Goal: Information Seeking & Learning: Learn about a topic

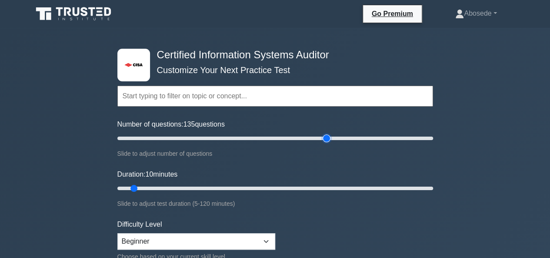
click at [324, 134] on input "Number of questions: 135 questions" at bounding box center [275, 138] width 316 height 10
click at [291, 139] on input "Number of questions: 110 questions" at bounding box center [275, 138] width 316 height 10
type input "100"
click at [274, 136] on input "Number of questions: 100 questions" at bounding box center [275, 138] width 316 height 10
type input "120"
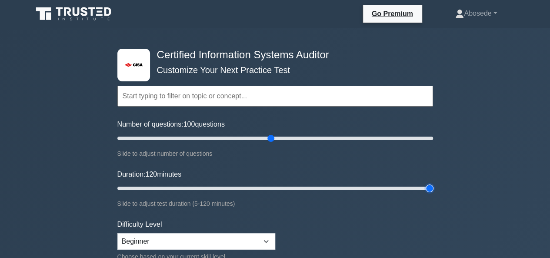
click at [432, 187] on input "Duration: 120 minutes" at bounding box center [275, 188] width 316 height 10
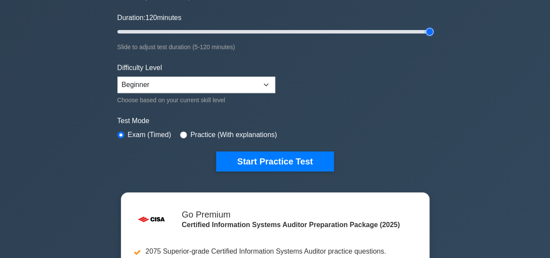
scroll to position [174, 0]
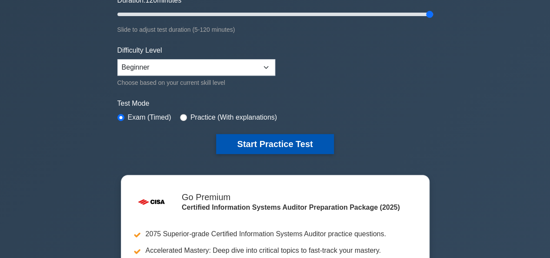
click at [294, 134] on button "Start Practice Test" at bounding box center [274, 144] width 117 height 20
click at [287, 143] on button "Start Practice Test" at bounding box center [274, 144] width 117 height 20
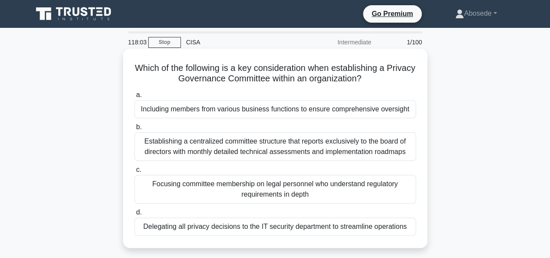
click at [280, 107] on div "Including members from various business functions to ensure comprehensive overs…" at bounding box center [275, 109] width 282 height 18
click at [134, 98] on input "a. Including members from various business functions to ensure comprehensive ov…" at bounding box center [134, 95] width 0 height 6
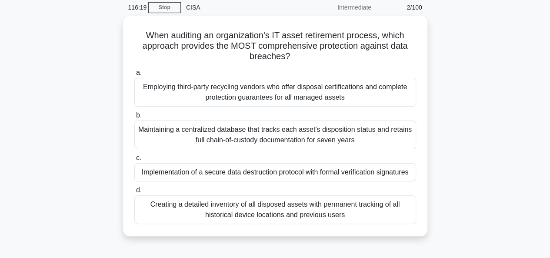
scroll to position [52, 0]
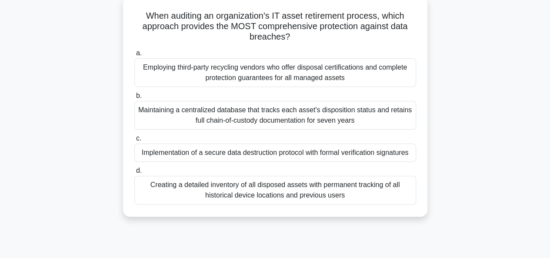
click at [341, 192] on div "Creating a detailed inventory of all disposed assets with permanent tracking of…" at bounding box center [275, 190] width 282 height 29
click at [134, 174] on input "d. Creating a detailed inventory of all disposed assets with permanent tracking…" at bounding box center [134, 171] width 0 height 6
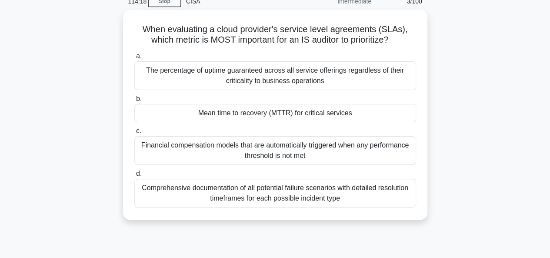
scroll to position [58, 0]
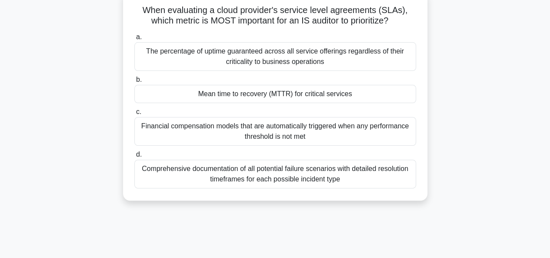
click at [220, 54] on div "The percentage of uptime guaranteed across all service offerings regardless of …" at bounding box center [275, 56] width 282 height 29
click at [134, 40] on input "a. The percentage of uptime guaranteed across all service offerings regardless …" at bounding box center [134, 37] width 0 height 6
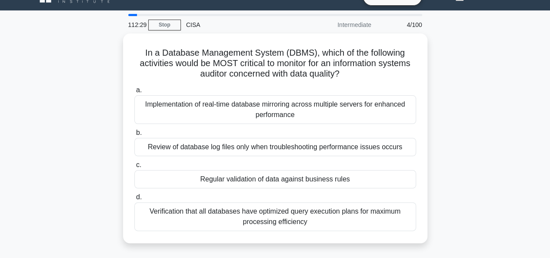
scroll to position [35, 0]
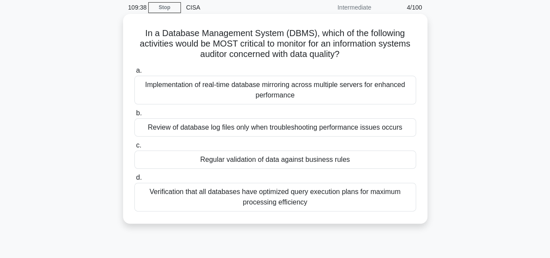
click at [227, 89] on div "Implementation of real-time database mirroring across multiple servers for enha…" at bounding box center [275, 90] width 282 height 29
click at [134, 74] on input "a. Implementation of real-time database mirroring across multiple servers for e…" at bounding box center [134, 71] width 0 height 6
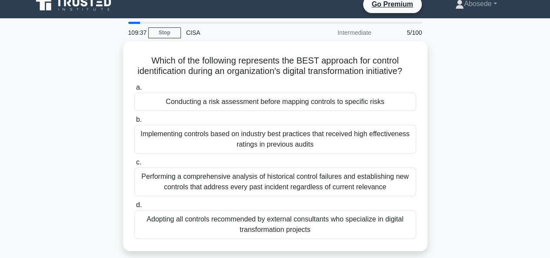
scroll to position [0, 0]
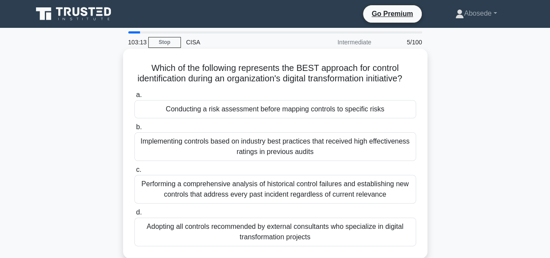
click at [306, 118] on div "Conducting a risk assessment before mapping controls to specific risks" at bounding box center [275, 109] width 282 height 18
click at [134, 98] on input "a. Conducting a risk assessment before mapping controls to specific risks" at bounding box center [134, 95] width 0 height 6
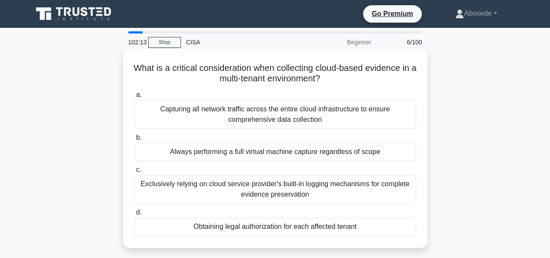
click at [303, 123] on div "Capturing all network traffic across the entire cloud infrastructure to ensure …" at bounding box center [275, 114] width 282 height 29
click at [134, 98] on input "a. Capturing all network traffic across the entire cloud infrastructure to ensu…" at bounding box center [134, 95] width 0 height 6
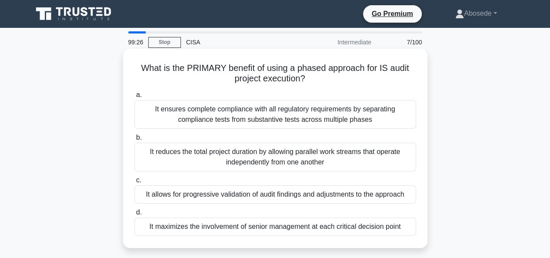
click at [251, 226] on div "It maximizes the involvement of senior management at each critical decision poi…" at bounding box center [275, 226] width 282 height 18
click at [134, 215] on input "d. It maximizes the involvement of senior management at each critical decision …" at bounding box center [134, 213] width 0 height 6
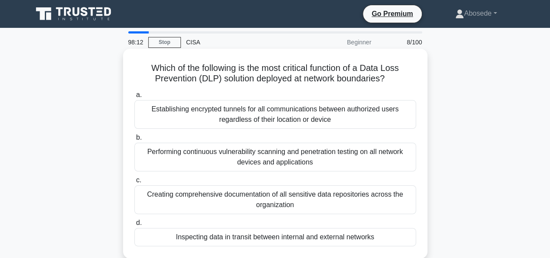
click at [268, 106] on div "Establishing encrypted tunnels for all communications between authorized users …" at bounding box center [275, 114] width 282 height 29
click at [134, 98] on input "a. Establishing encrypted tunnels for all communications between authorized use…" at bounding box center [134, 95] width 0 height 6
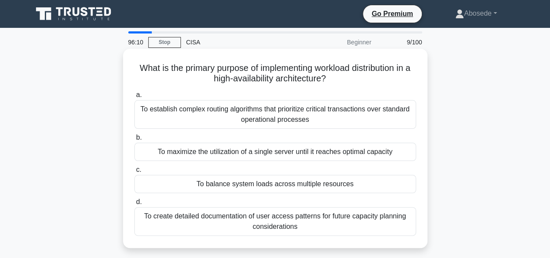
click at [265, 153] on div "To maximize the utilization of a single server until it reaches optimal capacity" at bounding box center [275, 152] width 282 height 18
click at [134, 140] on input "b. To maximize the utilization of a single server until it reaches optimal capa…" at bounding box center [134, 138] width 0 height 6
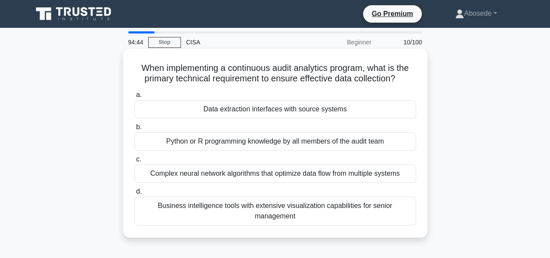
drag, startPoint x: 232, startPoint y: 40, endPoint x: 236, endPoint y: 94, distance: 53.2
click at [236, 94] on div "94:44 Stop CISA Beginner 10/100 When implementing a continuous audit analytics …" at bounding box center [275, 248] width 496 height 435
click at [241, 103] on div "Data extraction interfaces with source systems" at bounding box center [275, 109] width 282 height 18
click at [134, 98] on input "a. Data extraction interfaces with source systems" at bounding box center [134, 95] width 0 height 6
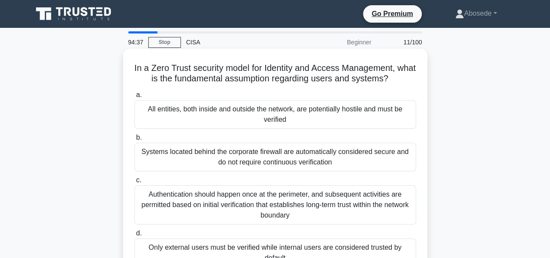
click at [167, 81] on h5 "In a Zero Trust security model for Identity and Access Management, what is the …" at bounding box center [276, 74] width 284 height 22
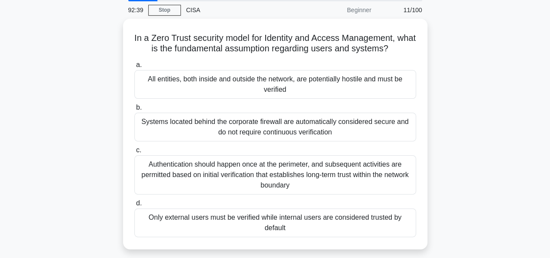
scroll to position [40, 0]
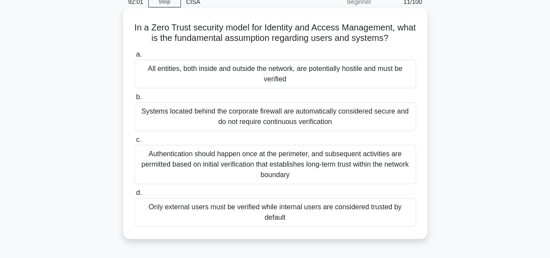
click at [215, 156] on div "Authentication should happen once at the perimeter, and subsequent activities a…" at bounding box center [275, 164] width 282 height 39
click at [134, 143] on input "c. Authentication should happen once at the perimeter, and subsequent activitie…" at bounding box center [134, 140] width 0 height 6
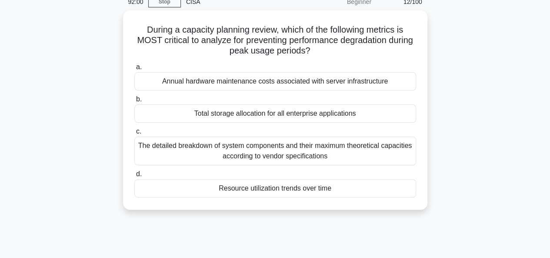
scroll to position [0, 0]
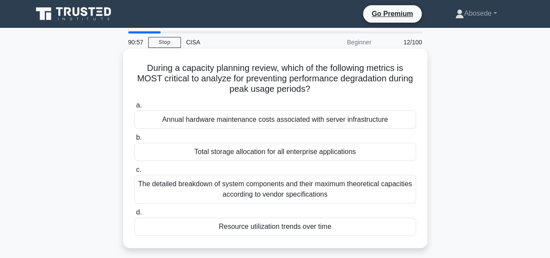
click at [239, 123] on div "Annual hardware maintenance costs associated with server infrastructure" at bounding box center [275, 119] width 282 height 18
click at [134, 108] on input "a. Annual hardware maintenance costs associated with server infrastructure" at bounding box center [134, 106] width 0 height 6
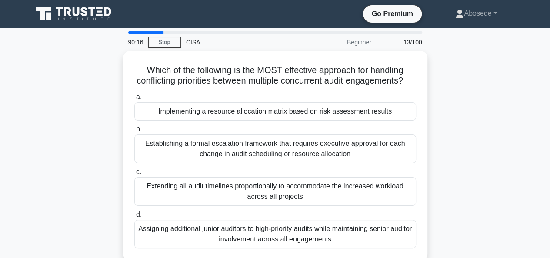
click at [239, 120] on div "Implementing a resource allocation matrix based on risk assessment results" at bounding box center [275, 111] width 282 height 18
click at [134, 100] on input "a. Implementing a resource allocation matrix based on risk assessment results" at bounding box center [134, 97] width 0 height 6
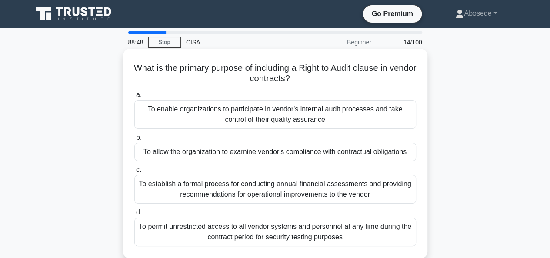
click at [275, 151] on div "To allow the organization to examine vendor's compliance with contractual oblig…" at bounding box center [275, 152] width 282 height 18
click at [134, 140] on input "b. To allow the organization to examine vendor's compliance with contractual ob…" at bounding box center [134, 138] width 0 height 6
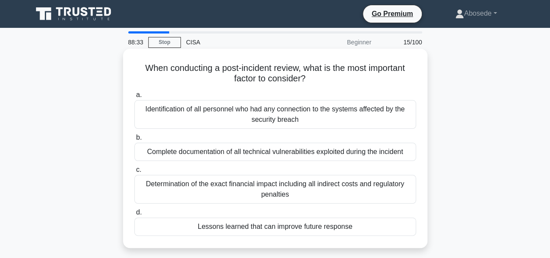
click at [270, 107] on div "Identification of all personnel who had any connection to the systems affected …" at bounding box center [275, 114] width 282 height 29
click at [134, 98] on input "a. Identification of all personnel who had any connection to the systems affect…" at bounding box center [134, 95] width 0 height 6
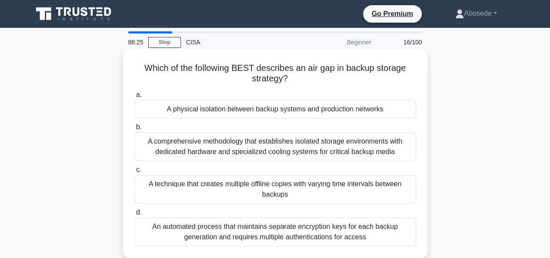
click at [187, 74] on h5 "Which of the following BEST describes an air gap in backup storage strategy? .s…" at bounding box center [276, 74] width 284 height 22
click at [318, 239] on div "An automated process that maintains separate encryption keys for each backup ge…" at bounding box center [275, 231] width 282 height 29
click at [134, 215] on input "d. An automated process that maintains separate encryption keys for each backup…" at bounding box center [134, 213] width 0 height 6
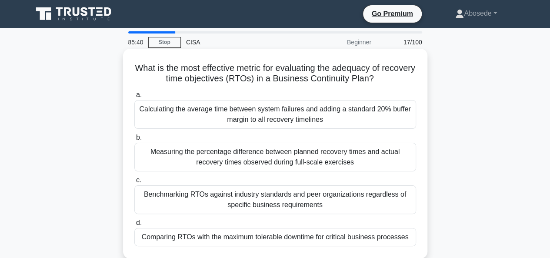
click at [334, 240] on div "Comparing RTOs with the maximum tolerable downtime for critical business proces…" at bounding box center [275, 237] width 282 height 18
click at [134, 226] on input "d. Comparing RTOs with the maximum tolerable downtime for critical business pro…" at bounding box center [134, 223] width 0 height 6
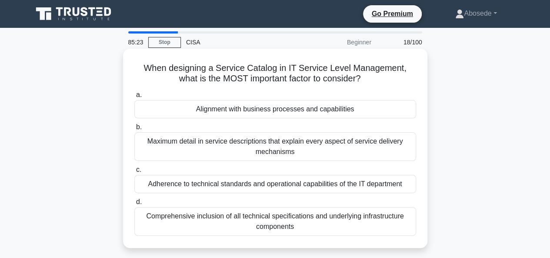
click at [280, 111] on div "Alignment with business processes and capabilities" at bounding box center [275, 109] width 282 height 18
click at [134, 98] on input "a. Alignment with business processes and capabilities" at bounding box center [134, 95] width 0 height 6
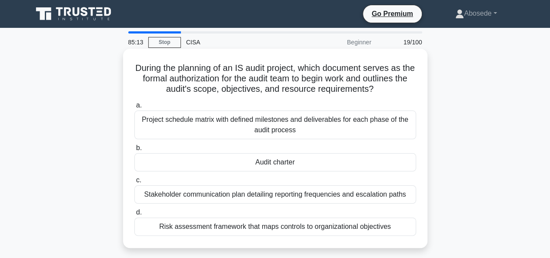
click at [284, 161] on div "Audit charter" at bounding box center [275, 162] width 282 height 18
click at [134, 151] on input "b. Audit charter" at bounding box center [134, 148] width 0 height 6
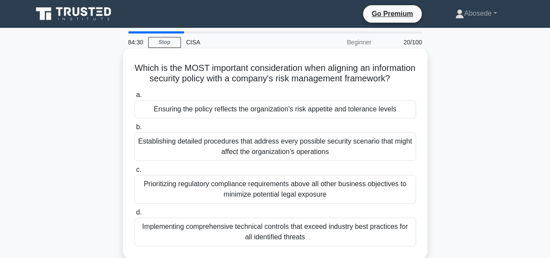
click at [267, 192] on div "Prioritizing regulatory compliance requirements above all other business object…" at bounding box center [275, 189] width 282 height 29
click at [134, 173] on input "c. Prioritizing regulatory compliance requirements above all other business obj…" at bounding box center [134, 170] width 0 height 6
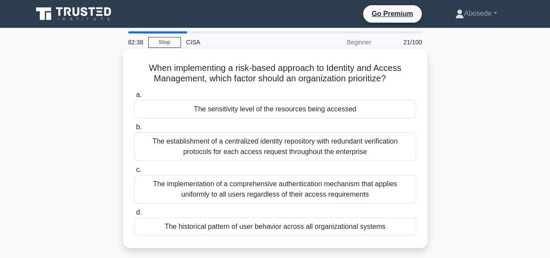
click at [243, 148] on div "The establishment of a centralized identity repository with redundant verificat…" at bounding box center [275, 146] width 282 height 29
click at [134, 130] on input "b. The establishment of a centralized identity repository with redundant verifi…" at bounding box center [134, 127] width 0 height 6
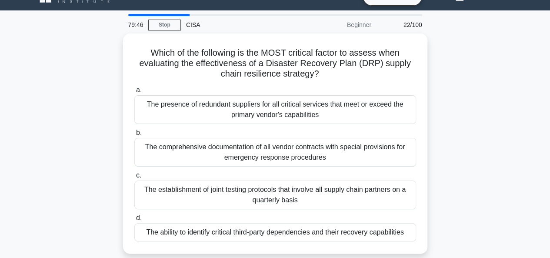
scroll to position [35, 0]
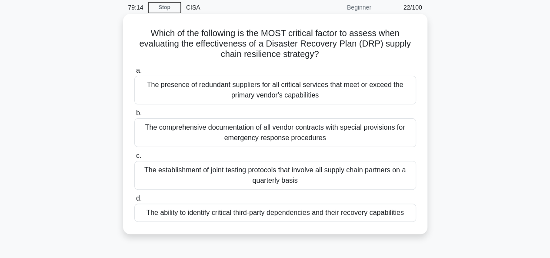
click at [221, 221] on div "The ability to identify critical third-party dependencies and their recovery ca…" at bounding box center [275, 213] width 282 height 18
click at [134, 201] on input "d. The ability to identify critical third-party dependencies and their recovery…" at bounding box center [134, 199] width 0 height 6
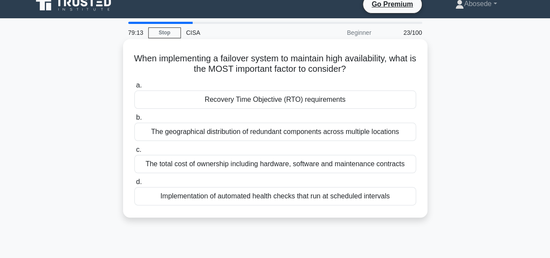
scroll to position [0, 0]
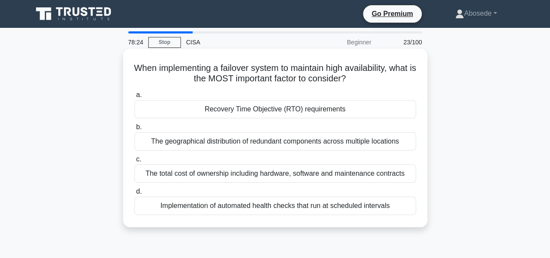
click at [269, 108] on div "Recovery Time Objective (RTO) requirements" at bounding box center [275, 109] width 282 height 18
click at [134, 98] on input "a. Recovery Time Objective (RTO) requirements" at bounding box center [134, 95] width 0 height 6
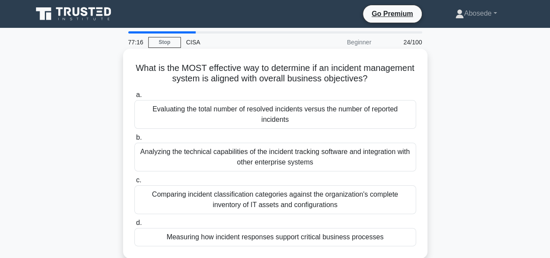
click at [259, 235] on div "Measuring how incident responses support critical business processes" at bounding box center [275, 237] width 282 height 18
click at [134, 226] on input "d. Measuring how incident responses support critical business processes" at bounding box center [134, 223] width 0 height 6
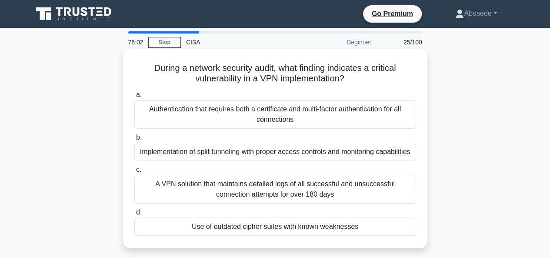
click at [281, 120] on div "Authentication that requires both a certificate and multi-factor authentication…" at bounding box center [275, 114] width 282 height 29
click at [134, 98] on input "a. Authentication that requires both a certificate and multi-factor authenticat…" at bounding box center [134, 95] width 0 height 6
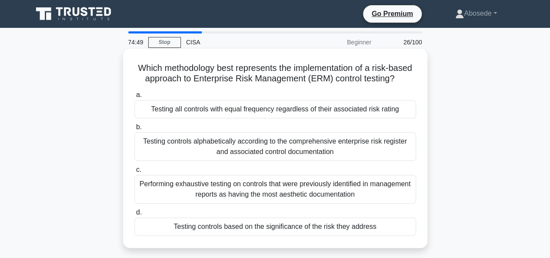
click at [268, 222] on div "Testing controls based on the significance of the risk they address" at bounding box center [275, 226] width 282 height 18
click at [134, 215] on input "d. Testing controls based on the significance of the risk they address" at bounding box center [134, 213] width 0 height 6
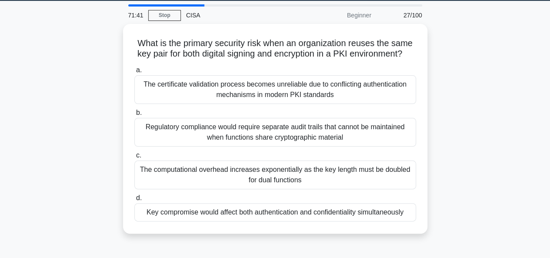
scroll to position [35, 0]
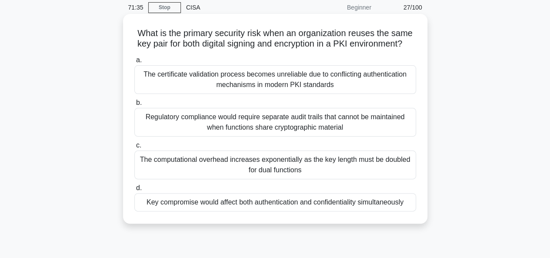
click at [398, 206] on div "Key compromise would affect both authentication and confidentiality simultaneou…" at bounding box center [275, 202] width 282 height 18
click at [134, 191] on input "d. Key compromise would affect both authentication and confidentiality simultan…" at bounding box center [134, 188] width 0 height 6
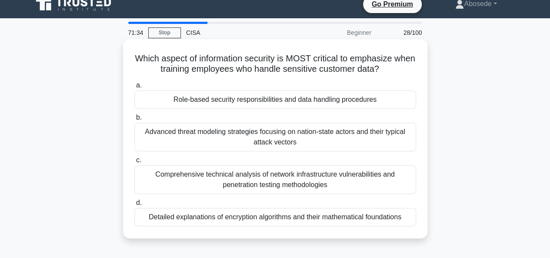
scroll to position [0, 0]
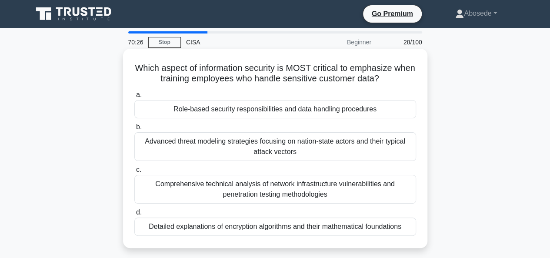
click at [284, 113] on div "Role-based security responsibilities and data handling procedures" at bounding box center [275, 109] width 282 height 18
click at [134, 98] on input "a. Role-based security responsibilities and data handling procedures" at bounding box center [134, 95] width 0 height 6
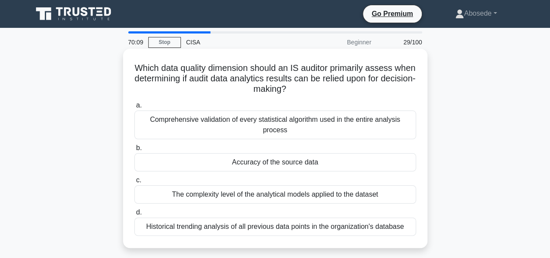
click at [298, 217] on div "Historical trending analysis of all previous data points in the organization's …" at bounding box center [275, 226] width 282 height 18
click at [134, 210] on input "d. Historical trending analysis of all previous data points in the organization…" at bounding box center [134, 213] width 0 height 6
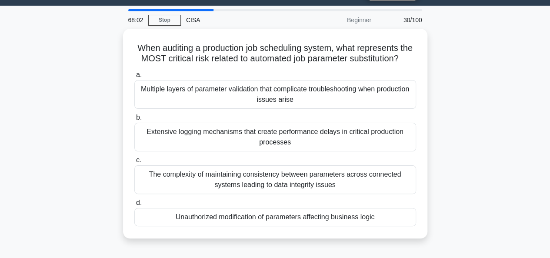
scroll to position [10, 0]
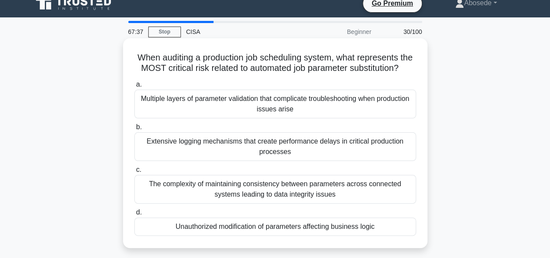
click at [272, 148] on div "Extensive logging mechanisms that create performance delays in critical product…" at bounding box center [275, 146] width 282 height 29
click at [134, 130] on input "b. Extensive logging mechanisms that create performance delays in critical prod…" at bounding box center [134, 127] width 0 height 6
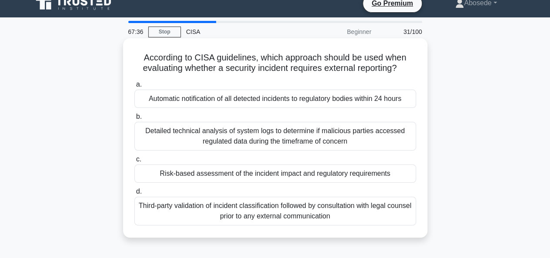
scroll to position [0, 0]
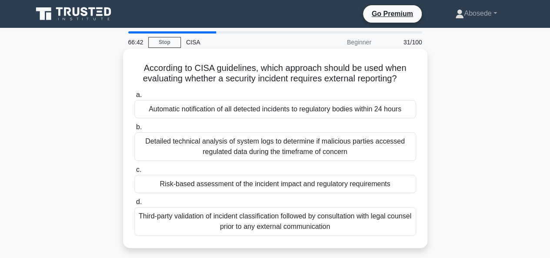
click at [237, 182] on div "Risk-based assessment of the incident impact and regulatory requirements" at bounding box center [275, 184] width 282 height 18
click at [134, 173] on input "c. Risk-based assessment of the incident impact and regulatory requirements" at bounding box center [134, 170] width 0 height 6
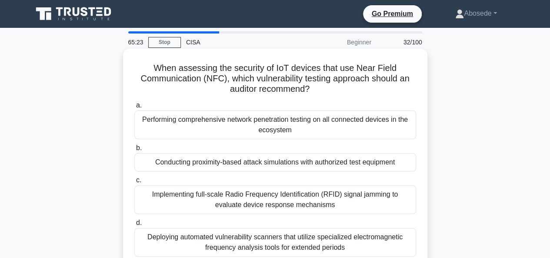
click at [291, 198] on div "Implementing full-scale Radio Frequency Identification (RFID) signal jamming to…" at bounding box center [275, 199] width 282 height 29
click at [134, 183] on input "c. Implementing full-scale Radio Frequency Identification (RFID) signal jamming…" at bounding box center [134, 180] width 0 height 6
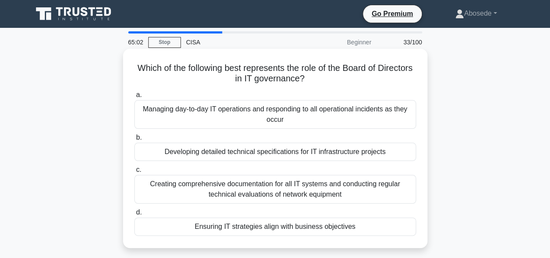
click at [227, 226] on div "Ensuring IT strategies align with business objectives" at bounding box center [275, 226] width 282 height 18
click at [134, 215] on input "d. Ensuring IT strategies align with business objectives" at bounding box center [134, 213] width 0 height 6
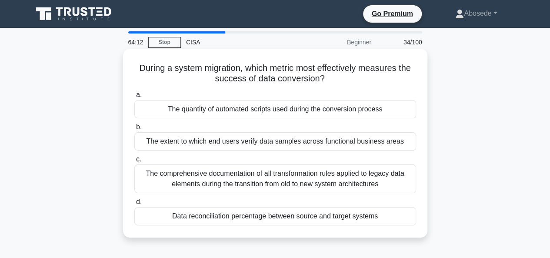
click at [277, 147] on div "The extent to which end users verify data samples across functional business ar…" at bounding box center [275, 141] width 282 height 18
click at [134, 130] on input "b. The extent to which end users verify data samples across functional business…" at bounding box center [134, 127] width 0 height 6
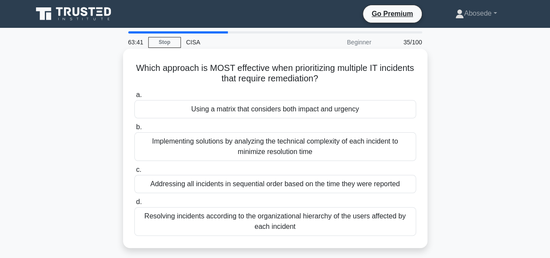
click at [281, 229] on div "Resolving incidents according to the organizational hierarchy of the users affe…" at bounding box center [275, 221] width 282 height 29
click at [134, 205] on input "d. Resolving incidents according to the organizational hierarchy of the users a…" at bounding box center [134, 202] width 0 height 6
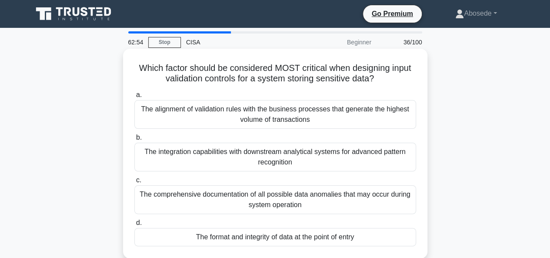
click at [273, 238] on div "The format and integrity of data at the point of entry" at bounding box center [275, 237] width 282 height 18
click at [134, 226] on input "d. The format and integrity of data at the point of entry" at bounding box center [134, 223] width 0 height 6
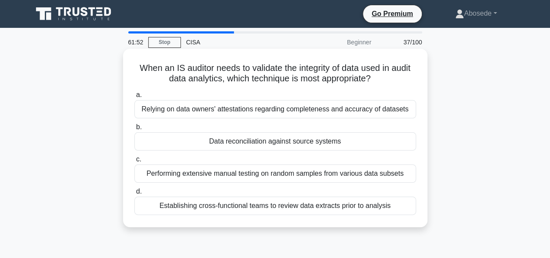
click at [237, 208] on div "Establishing cross-functional teams to review data extracts prior to analysis" at bounding box center [275, 206] width 282 height 18
click at [134, 194] on input "d. Establishing cross-functional teams to review data extracts prior to analysis" at bounding box center [134, 192] width 0 height 6
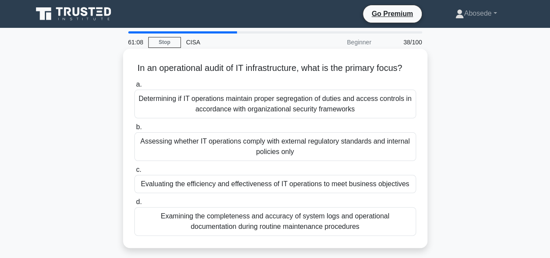
click at [338, 157] on div "Assessing whether IT operations comply with external regulatory standards and i…" at bounding box center [275, 146] width 282 height 29
click at [134, 130] on input "b. Assessing whether IT operations comply with external regulatory standards an…" at bounding box center [134, 127] width 0 height 6
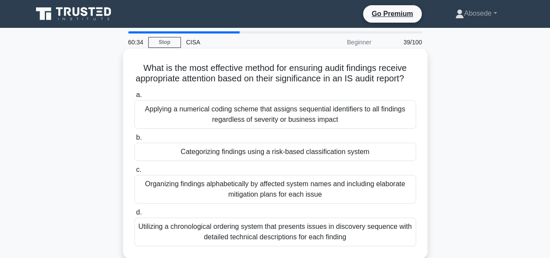
click at [295, 161] on div "Categorizing findings using a risk-based classification system" at bounding box center [275, 152] width 282 height 18
click at [134, 140] on input "b. Categorizing findings using a risk-based classification system" at bounding box center [134, 138] width 0 height 6
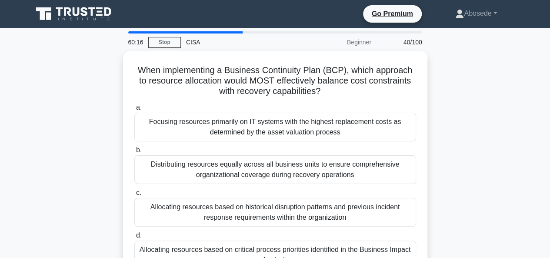
click at [295, 168] on div "Distributing resources equally across all business units to ensure comprehensiv…" at bounding box center [275, 169] width 282 height 29
click at [134, 153] on input "b. Distributing resources equally across all business units to ensure comprehen…" at bounding box center [134, 150] width 0 height 6
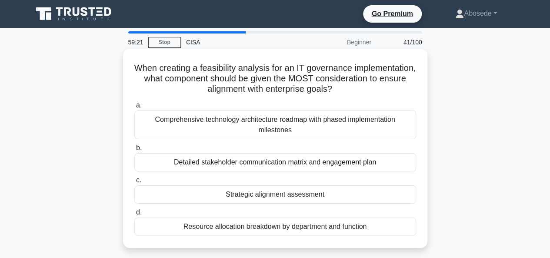
click at [252, 192] on div "Strategic alignment assessment" at bounding box center [275, 194] width 282 height 18
click at [134, 183] on input "c. Strategic alignment assessment" at bounding box center [134, 180] width 0 height 6
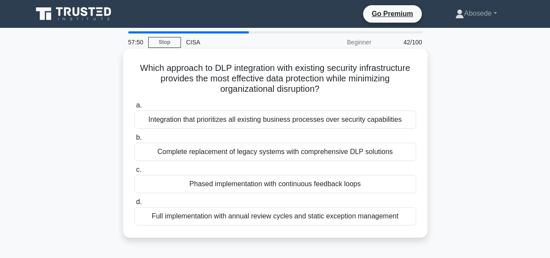
click at [227, 124] on div "Integration that prioritizes all existing business processes over security capa…" at bounding box center [275, 119] width 282 height 18
click at [134, 108] on input "a. Integration that prioritizes all existing business processes over security c…" at bounding box center [134, 106] width 0 height 6
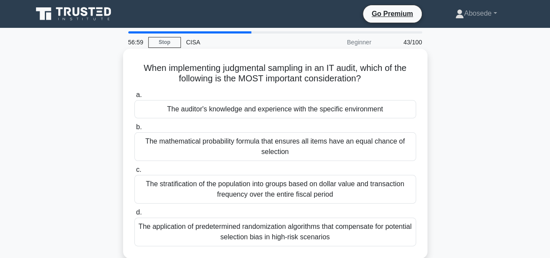
click at [237, 186] on div "The stratification of the population into groups based on dollar value and tran…" at bounding box center [275, 189] width 282 height 29
click at [134, 173] on input "c. The stratification of the population into groups based on dollar value and t…" at bounding box center [134, 170] width 0 height 6
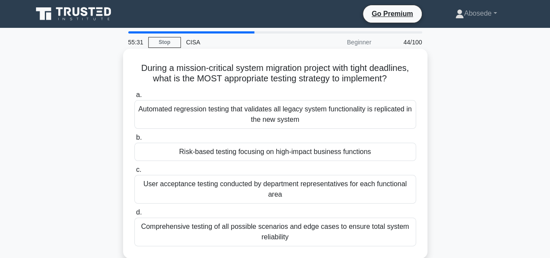
click at [242, 154] on div "Risk-based testing focusing on high-impact business functions" at bounding box center [275, 152] width 282 height 18
click at [134, 140] on input "b. Risk-based testing focusing on high-impact business functions" at bounding box center [134, 138] width 0 height 6
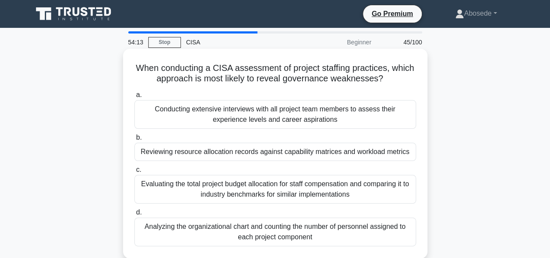
click at [270, 234] on div "Analyzing the organizational chart and counting the number of personnel assigne…" at bounding box center [275, 231] width 282 height 29
click at [134, 215] on input "d. Analyzing the organizational chart and counting the number of personnel assi…" at bounding box center [134, 213] width 0 height 6
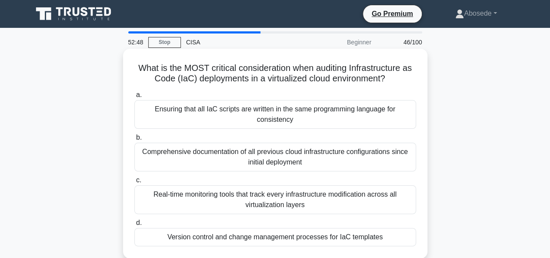
click at [237, 240] on div "Version control and change management processes for IaC templates" at bounding box center [275, 237] width 282 height 18
click at [134, 226] on input "d. Version control and change management processes for IaC templates" at bounding box center [134, 223] width 0 height 6
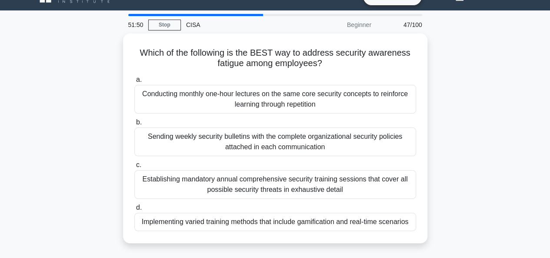
scroll to position [40, 0]
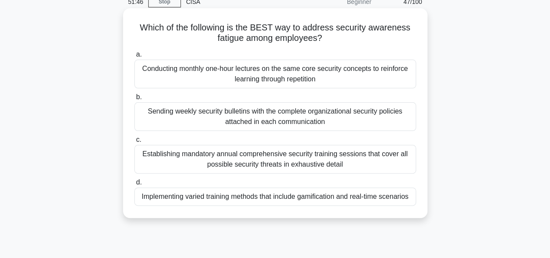
click at [255, 196] on div "Implementing varied training methods that include gamification and real-time sc…" at bounding box center [275, 196] width 282 height 18
click at [134, 185] on input "d. Implementing varied training methods that include gamification and real-time…" at bounding box center [134, 183] width 0 height 6
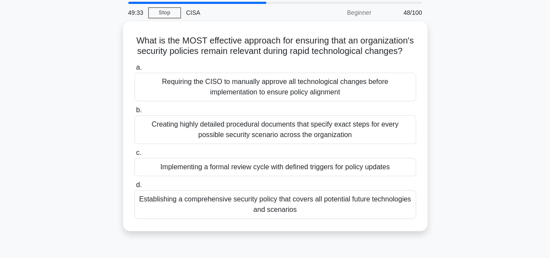
scroll to position [35, 0]
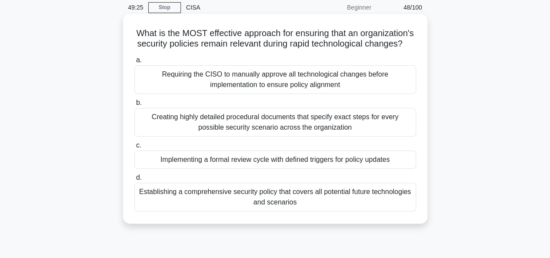
click at [322, 209] on div "Establishing a comprehensive security policy that covers all potential future t…" at bounding box center [275, 197] width 282 height 29
click at [134, 181] on input "d. Establishing a comprehensive security policy that covers all potential futur…" at bounding box center [134, 178] width 0 height 6
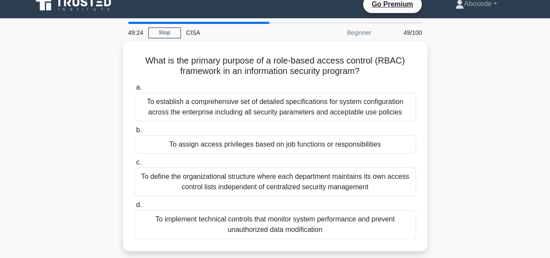
scroll to position [0, 0]
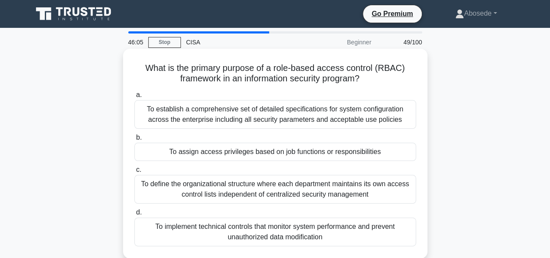
click at [258, 153] on div "To assign access privileges based on job functions or responsibilities" at bounding box center [275, 152] width 282 height 18
click at [134, 140] on input "b. To assign access privileges based on job functions or responsibilities" at bounding box center [134, 138] width 0 height 6
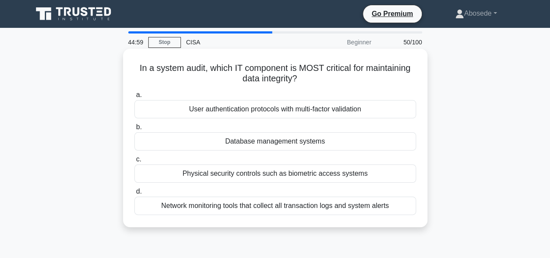
click at [257, 203] on div "Network monitoring tools that collect all transaction logs and system alerts" at bounding box center [275, 206] width 282 height 18
click at [134, 194] on input "d. Network monitoring tools that collect all transaction logs and system alerts" at bounding box center [134, 192] width 0 height 6
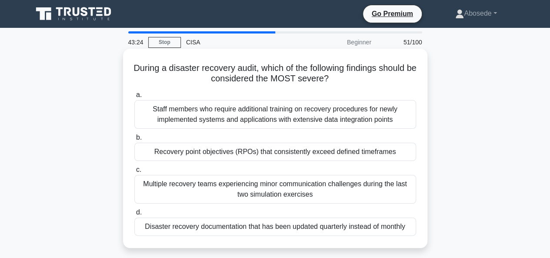
click at [311, 112] on div "Staff members who require additional training on recovery procedures for newly …" at bounding box center [275, 114] width 282 height 29
click at [134, 98] on input "a. Staff members who require additional training on recovery procedures for new…" at bounding box center [134, 95] width 0 height 6
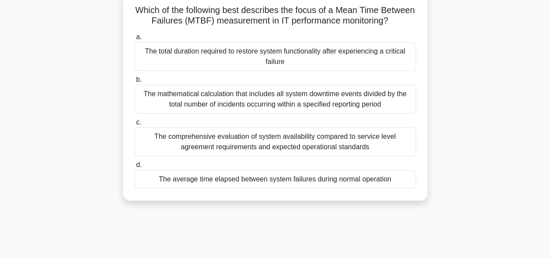
scroll to position [52, 0]
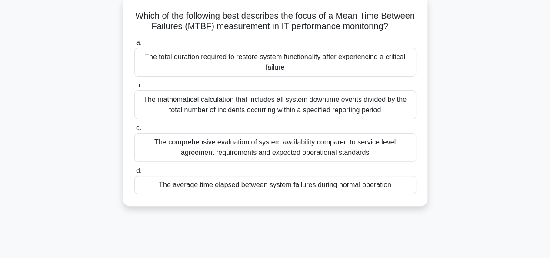
click at [284, 194] on div "The average time elapsed between system failures during normal operation" at bounding box center [275, 185] width 282 height 18
click at [134, 174] on input "d. The average time elapsed between system failures during normal operation" at bounding box center [134, 171] width 0 height 6
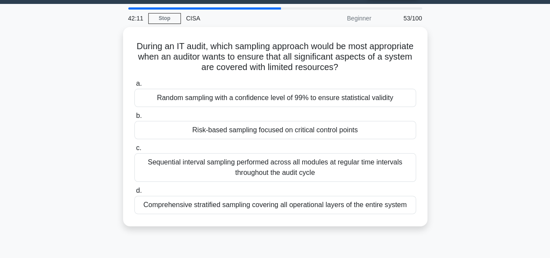
scroll to position [0, 0]
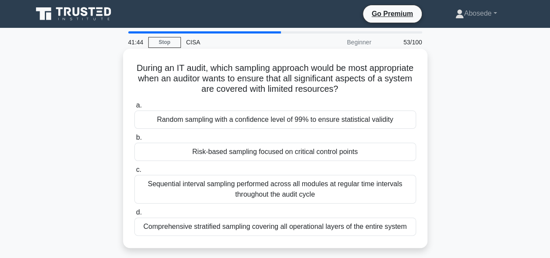
click at [234, 147] on div "Risk-based sampling focused on critical control points" at bounding box center [275, 152] width 282 height 18
click at [134, 140] on input "b. Risk-based sampling focused on critical control points" at bounding box center [134, 138] width 0 height 6
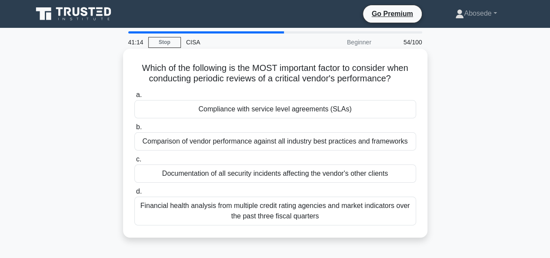
click at [315, 113] on div "Compliance with service level agreements (SLAs)" at bounding box center [275, 109] width 282 height 18
click at [134, 98] on input "a. Compliance with service level agreements (SLAs)" at bounding box center [134, 95] width 0 height 6
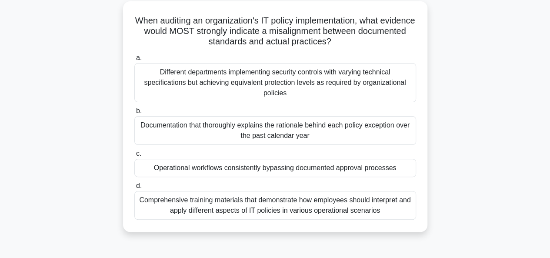
scroll to position [58, 0]
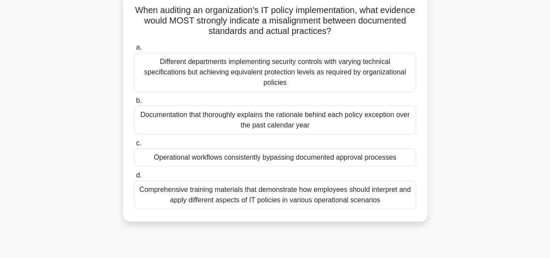
click at [282, 157] on div "Operational workflows consistently bypassing documented approval processes" at bounding box center [275, 157] width 282 height 18
click at [134, 146] on input "c. Operational workflows consistently bypassing documented approval processes" at bounding box center [134, 143] width 0 height 6
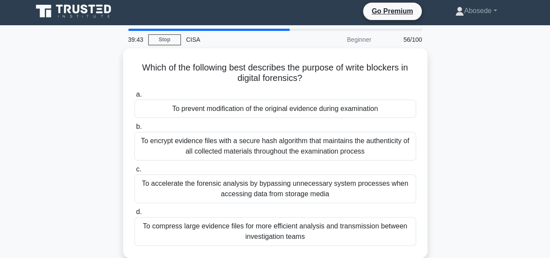
scroll to position [0, 0]
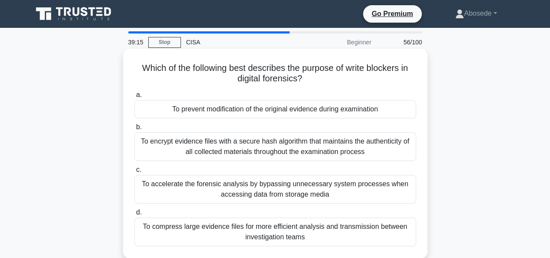
click at [271, 142] on div "To encrypt evidence files with a secure hash algorithm that maintains the authe…" at bounding box center [275, 146] width 282 height 29
click at [134, 130] on input "b. To encrypt evidence files with a secure hash algorithm that maintains the au…" at bounding box center [134, 127] width 0 height 6
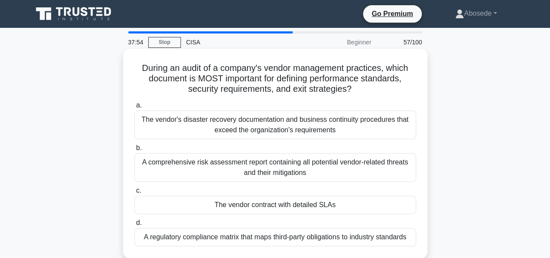
click at [258, 236] on div "A regulatory compliance matrix that maps third-party obligations to industry st…" at bounding box center [275, 237] width 282 height 18
click at [134, 226] on input "d. A regulatory compliance matrix that maps third-party obligations to industry…" at bounding box center [134, 223] width 0 height 6
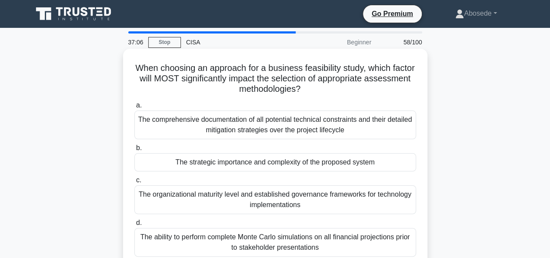
click at [304, 242] on div "The ability to perform complete Monte Carlo simulations on all financial projec…" at bounding box center [275, 242] width 282 height 29
click at [134, 226] on input "d. The ability to perform complete Monte Carlo simulations on all financial pro…" at bounding box center [134, 223] width 0 height 6
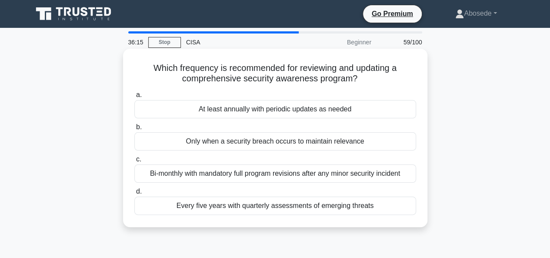
click at [269, 105] on div "At least annually with periodic updates as needed" at bounding box center [275, 109] width 282 height 18
click at [134, 98] on input "a. At least annually with periodic updates as needed" at bounding box center [134, 95] width 0 height 6
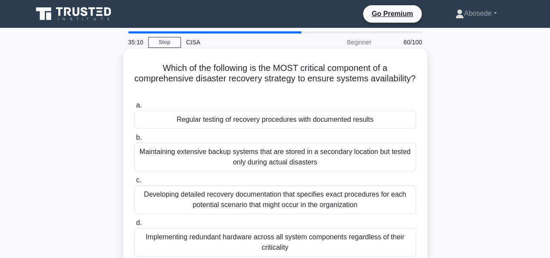
click at [230, 127] on div "Regular testing of recovery procedures with documented results" at bounding box center [275, 119] width 282 height 18
click at [134, 108] on input "a. Regular testing of recovery procedures with documented results" at bounding box center [134, 106] width 0 height 6
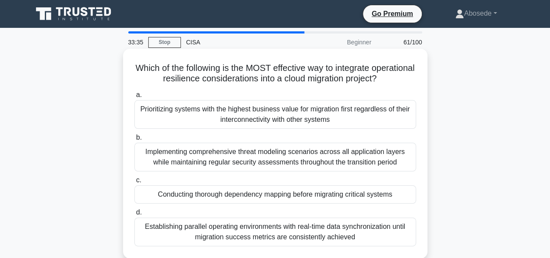
click at [252, 230] on div "Establishing parallel operating environments with real-time data synchronizatio…" at bounding box center [275, 231] width 282 height 29
click at [134, 215] on input "d. Establishing parallel operating environments with real-time data synchroniza…" at bounding box center [134, 213] width 0 height 6
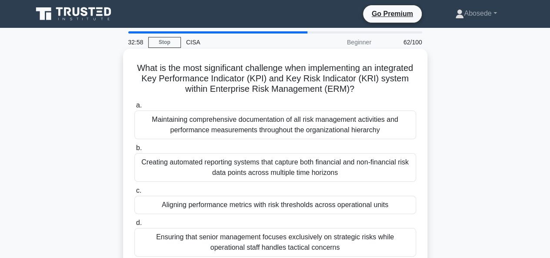
click at [261, 245] on div "Ensuring that senior management focuses exclusively on strategic risks while op…" at bounding box center [275, 242] width 282 height 29
click at [134, 226] on input "d. Ensuring that senior management focuses exclusively on strategic risks while…" at bounding box center [134, 223] width 0 height 6
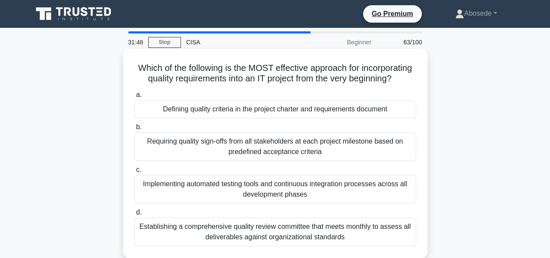
click at [284, 118] on div "Defining quality criteria in the project charter and requirements document" at bounding box center [275, 109] width 282 height 18
click at [134, 98] on input "a. Defining quality criteria in the project charter and requirements document" at bounding box center [134, 95] width 0 height 6
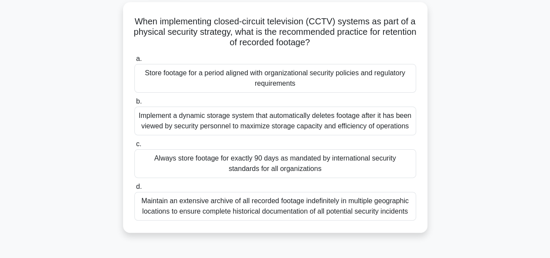
scroll to position [52, 0]
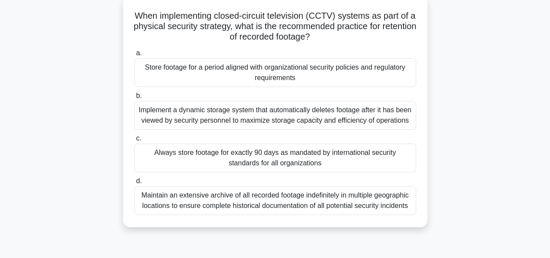
click at [231, 210] on div "Maintain an extensive archive of all recorded footage indefinitely in multiple …" at bounding box center [275, 200] width 282 height 29
click at [134, 184] on input "d. Maintain an extensive archive of all recorded footage indefinitely in multip…" at bounding box center [134, 181] width 0 height 6
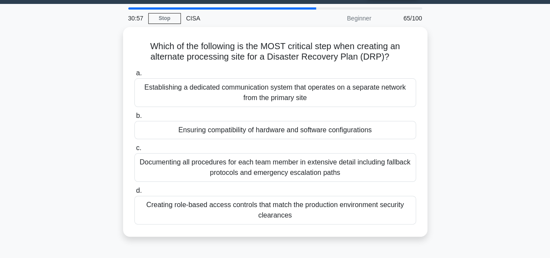
scroll to position [0, 0]
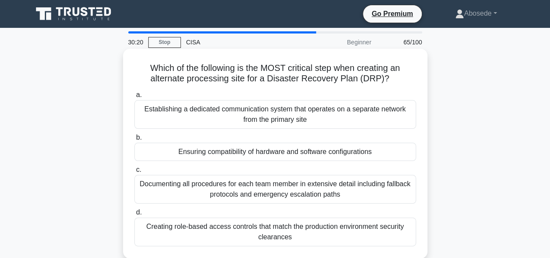
click at [257, 229] on div "Creating role-based access controls that match the production environment secur…" at bounding box center [275, 231] width 282 height 29
click at [134, 215] on input "d. Creating role-based access controls that match the production environment se…" at bounding box center [134, 213] width 0 height 6
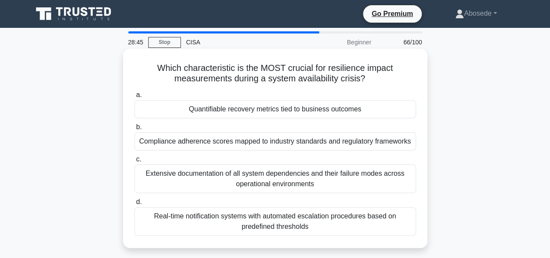
click at [228, 141] on div "Compliance adherence scores mapped to industry standards and regulatory framewo…" at bounding box center [275, 141] width 282 height 18
click at [134, 130] on input "b. Compliance adherence scores mapped to industry standards and regulatory fram…" at bounding box center [134, 127] width 0 height 6
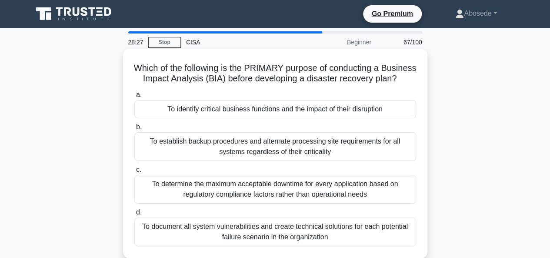
click at [277, 194] on div "To determine the maximum acceptable downtime for every application based on reg…" at bounding box center [275, 189] width 282 height 29
click at [134, 173] on input "c. To determine the maximum acceptable downtime for every application based on …" at bounding box center [134, 170] width 0 height 6
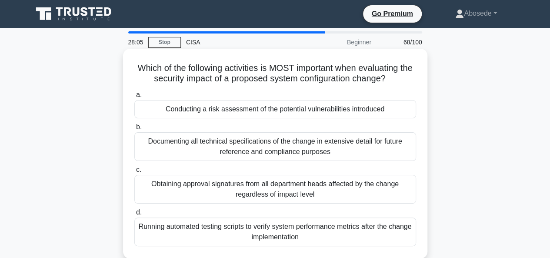
click at [264, 111] on div "Conducting a risk assessment of the potential vulnerabilities introduced" at bounding box center [275, 109] width 282 height 18
click at [134, 98] on input "a. Conducting a risk assessment of the potential vulnerabilities introduced" at bounding box center [134, 95] width 0 height 6
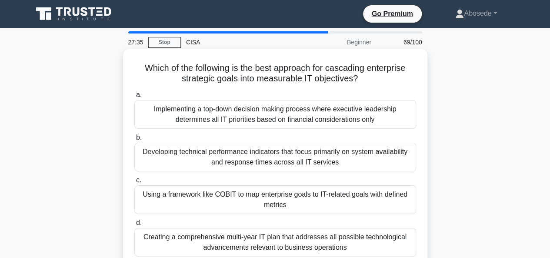
click at [213, 194] on div "Using a framework like COBIT to map enterprise goals to IT-related goals with d…" at bounding box center [275, 199] width 282 height 29
click at [134, 183] on input "c. Using a framework like COBIT to map enterprise goals to IT-related goals wit…" at bounding box center [134, 180] width 0 height 6
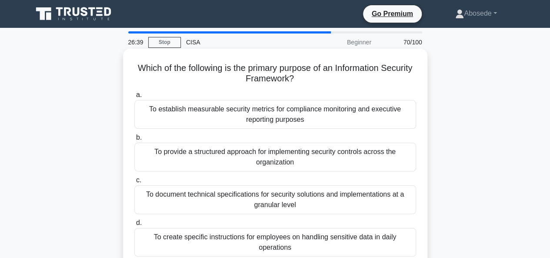
click at [276, 112] on div "To establish measurable security metrics for compliance monitoring and executiv…" at bounding box center [275, 114] width 282 height 29
click at [134, 98] on input "a. To establish measurable security metrics for compliance monitoring and execu…" at bounding box center [134, 95] width 0 height 6
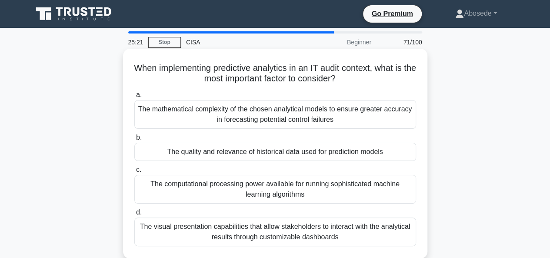
click at [273, 149] on div "The quality and relevance of historical data used for prediction models" at bounding box center [275, 152] width 282 height 18
click at [134, 140] on input "b. The quality and relevance of historical data used for prediction models" at bounding box center [134, 138] width 0 height 6
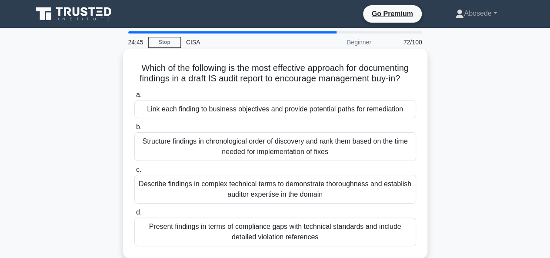
click at [274, 118] on div "Link each finding to business objectives and provide potential paths for remedi…" at bounding box center [275, 109] width 282 height 18
click at [134, 98] on input "a. Link each finding to business objectives and provide potential paths for rem…" at bounding box center [134, 95] width 0 height 6
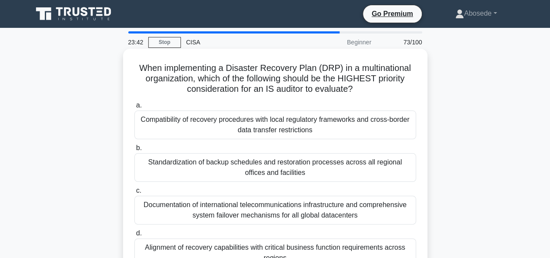
click at [294, 251] on div "Alignment of recovery capabilities with critical business function requirements…" at bounding box center [275, 252] width 282 height 29
click at [134, 236] on input "d. Alignment of recovery capabilities with critical business function requireme…" at bounding box center [134, 234] width 0 height 6
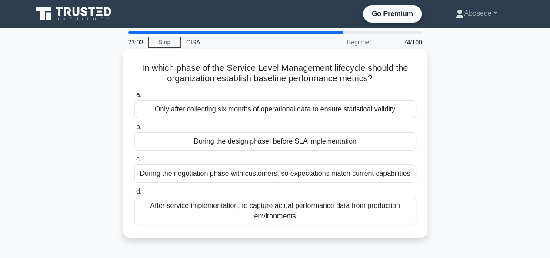
click at [278, 111] on div "Only after collecting six months of operational data to ensure statistical vali…" at bounding box center [275, 109] width 282 height 18
click at [134, 98] on input "a. Only after collecting six months of operational data to ensure statistical v…" at bounding box center [134, 95] width 0 height 6
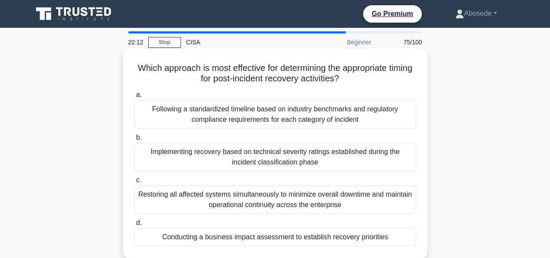
click at [266, 237] on div "Conducting a business impact assessment to establish recovery priorities" at bounding box center [275, 237] width 282 height 18
click at [134, 226] on input "d. Conducting a business impact assessment to establish recovery priorities" at bounding box center [134, 223] width 0 height 6
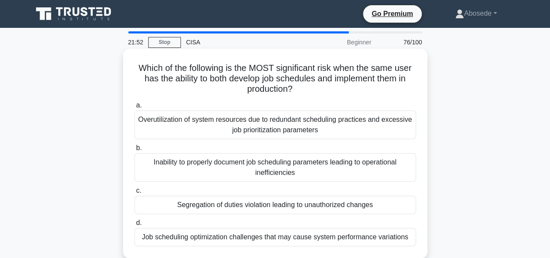
click at [314, 205] on div "Segregation of duties violation leading to unauthorized changes" at bounding box center [275, 205] width 282 height 18
click at [134, 194] on input "c. Segregation of duties violation leading to unauthorized changes" at bounding box center [134, 191] width 0 height 6
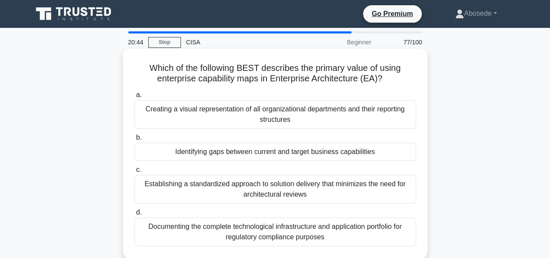
click at [253, 151] on div "Identifying gaps between current and target business capabilities" at bounding box center [275, 152] width 282 height 18
click at [134, 140] on input "b. Identifying gaps between current and target business capabilities" at bounding box center [134, 138] width 0 height 6
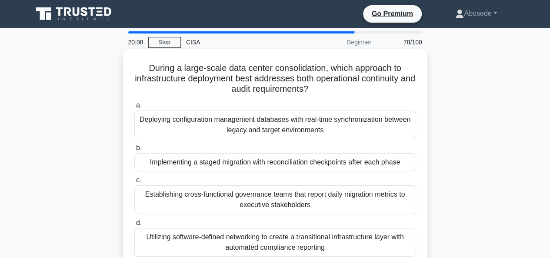
click at [277, 246] on div "Utilizing software-defined networking to create a transitional infrastructure l…" at bounding box center [275, 242] width 282 height 29
click at [134, 226] on input "d. Utilizing software-defined networking to create a transitional infrastructur…" at bounding box center [134, 223] width 0 height 6
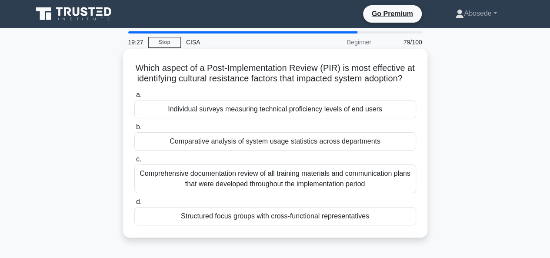
click at [264, 225] on div "Structured focus groups with cross-functional representatives" at bounding box center [275, 216] width 282 height 18
click at [134, 205] on input "d. Structured focus groups with cross-functional representatives" at bounding box center [134, 202] width 0 height 6
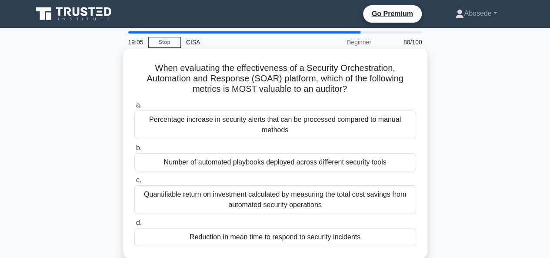
click at [236, 200] on div "Quantifiable return on investment calculated by measuring the total cost saving…" at bounding box center [275, 199] width 282 height 29
click at [134, 183] on input "c. Quantifiable return on investment calculated by measuring the total cost sav…" at bounding box center [134, 180] width 0 height 6
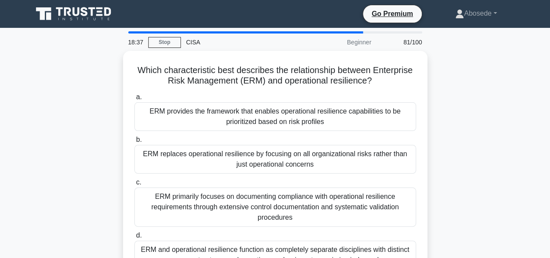
scroll to position [17, 0]
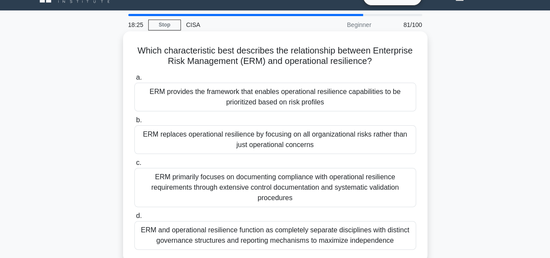
click at [354, 233] on div "ERM and operational resilience function as completely separate disciplines with…" at bounding box center [275, 235] width 282 height 29
click at [134, 219] on input "d. ERM and operational resilience function as completely separate disciplines w…" at bounding box center [134, 216] width 0 height 6
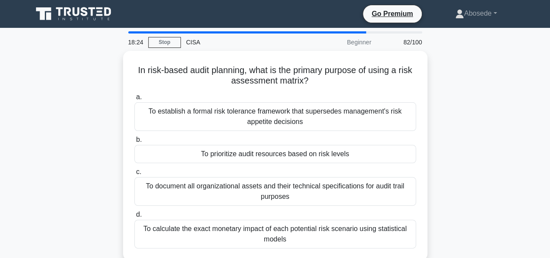
scroll to position [0, 0]
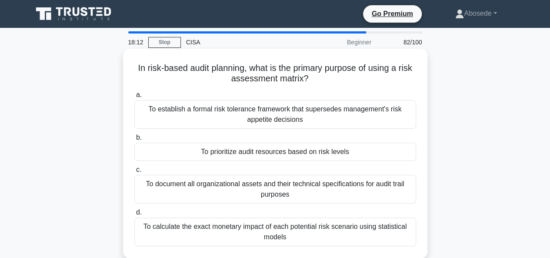
click at [280, 154] on div "To prioritize audit resources based on risk levels" at bounding box center [275, 152] width 282 height 18
click at [134, 140] on input "b. To prioritize audit resources based on risk levels" at bounding box center [134, 138] width 0 height 6
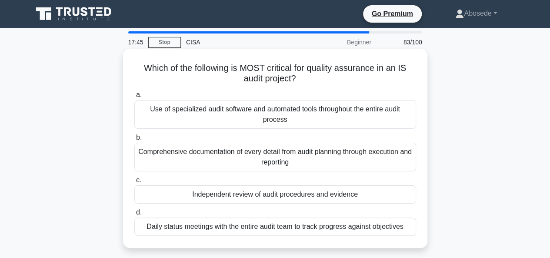
click at [308, 194] on div "Independent review of audit procedures and evidence" at bounding box center [275, 194] width 282 height 18
click at [134, 183] on input "c. Independent review of audit procedures and evidence" at bounding box center [134, 180] width 0 height 6
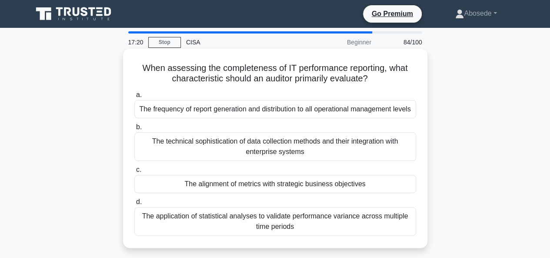
click at [236, 185] on div "The alignment of metrics with strategic business objectives" at bounding box center [275, 184] width 282 height 18
click at [134, 173] on input "c. The alignment of metrics with strategic business objectives" at bounding box center [134, 170] width 0 height 6
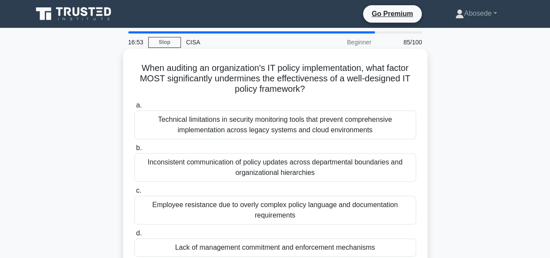
click at [327, 251] on div "Lack of management commitment and enforcement mechanisms" at bounding box center [275, 247] width 282 height 18
click at [134, 236] on input "d. Lack of management commitment and enforcement mechanisms" at bounding box center [134, 234] width 0 height 6
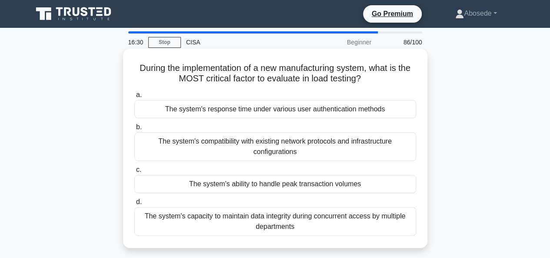
click at [337, 187] on div "The system's ability to handle peak transaction volumes" at bounding box center [275, 184] width 282 height 18
click at [134, 173] on input "c. The system's ability to handle peak transaction volumes" at bounding box center [134, 170] width 0 height 6
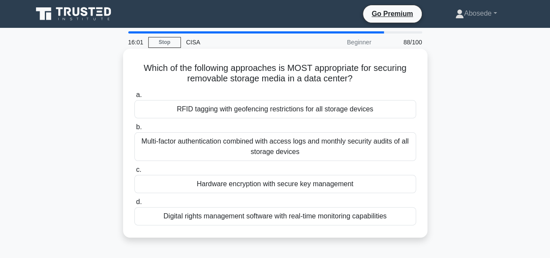
click at [280, 113] on div "RFID tagging with geofencing restrictions for all storage devices" at bounding box center [275, 109] width 282 height 18
click at [134, 98] on input "a. RFID tagging with geofencing restrictions for all storage devices" at bounding box center [134, 95] width 0 height 6
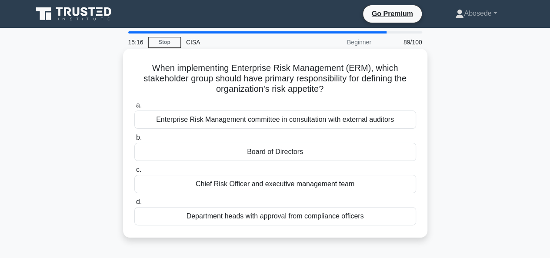
click at [299, 156] on div "Board of Directors" at bounding box center [275, 152] width 282 height 18
click at [134, 140] on input "b. Board of Directors" at bounding box center [134, 138] width 0 height 6
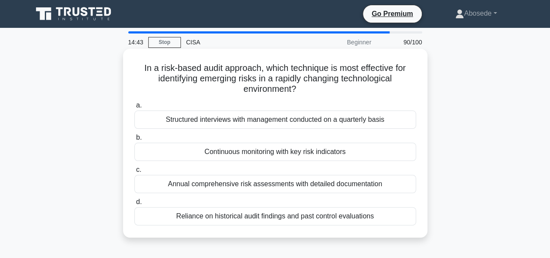
click at [297, 214] on div "Reliance on historical audit findings and past control evaluations" at bounding box center [275, 216] width 282 height 18
click at [134, 205] on input "d. Reliance on historical audit findings and past control evaluations" at bounding box center [134, 202] width 0 height 6
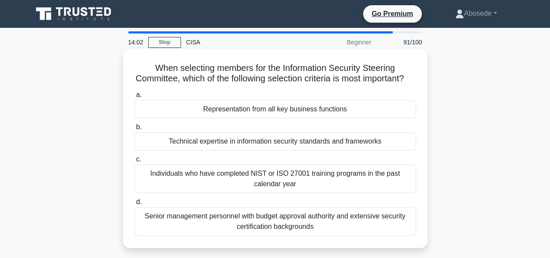
click at [316, 231] on div "Senior management personnel with budget approval authority and extensive securi…" at bounding box center [275, 221] width 282 height 29
click at [134, 205] on input "d. Senior management personnel with budget approval authority and extensive sec…" at bounding box center [134, 202] width 0 height 6
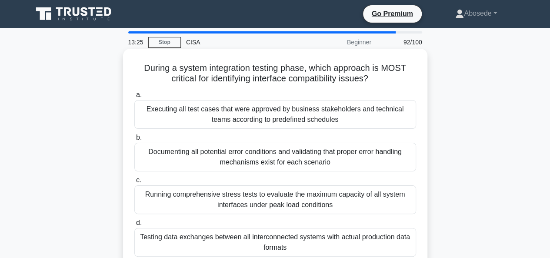
click at [260, 115] on div "Executing all test cases that were approved by business stakeholders and techni…" at bounding box center [275, 114] width 282 height 29
click at [134, 98] on input "a. Executing all test cases that were approved by business stakeholders and tec…" at bounding box center [134, 95] width 0 height 6
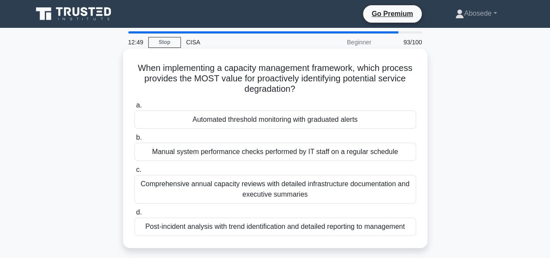
click at [205, 223] on div "Post-incident analysis with trend identification and detailed reporting to mana…" at bounding box center [275, 226] width 282 height 18
click at [134, 215] on input "d. Post-incident analysis with trend identification and detailed reporting to m…" at bounding box center [134, 213] width 0 height 6
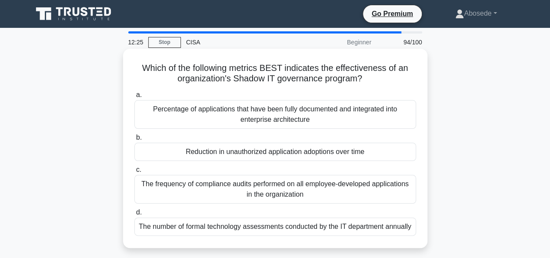
click at [214, 184] on div "The frequency of compliance audits performed on all employee-developed applicat…" at bounding box center [275, 189] width 282 height 29
click at [134, 173] on input "c. The frequency of compliance audits performed on all employee-developed appli…" at bounding box center [134, 170] width 0 height 6
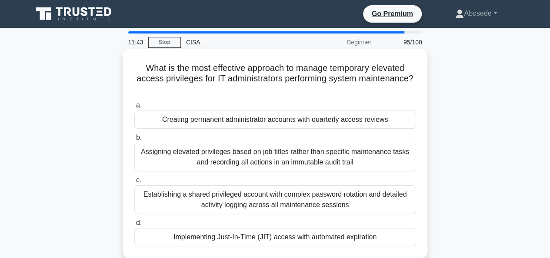
click at [361, 196] on div "Establishing a shared privileged account with complex password rotation and det…" at bounding box center [275, 199] width 282 height 29
click at [134, 183] on input "c. Establishing a shared privileged account with complex password rotation and …" at bounding box center [134, 180] width 0 height 6
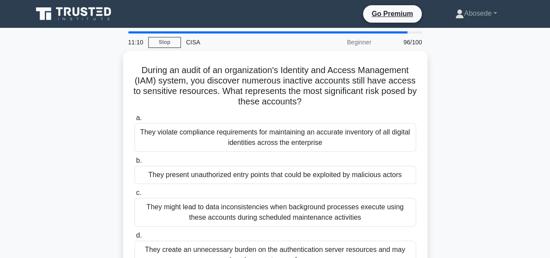
scroll to position [17, 0]
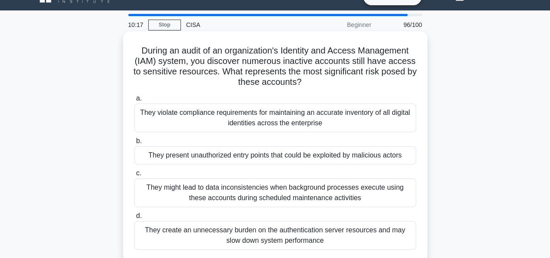
click at [377, 156] on div "They present unauthorized entry points that could be exploited by malicious act…" at bounding box center [275, 155] width 282 height 18
click at [134, 144] on input "b. They present unauthorized entry points that could be exploited by malicious …" at bounding box center [134, 141] width 0 height 6
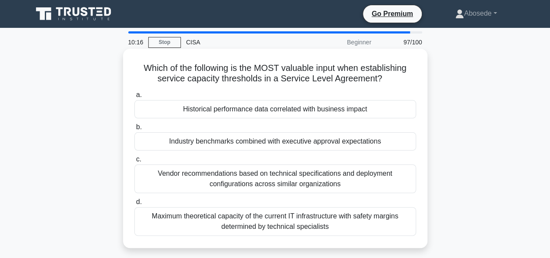
scroll to position [0, 0]
click at [297, 217] on div "Maximum theoretical capacity of the current IT infrastructure with safety margi…" at bounding box center [275, 221] width 282 height 29
click at [134, 205] on input "d. Maximum theoretical capacity of the current IT infrastructure with safety ma…" at bounding box center [134, 202] width 0 height 6
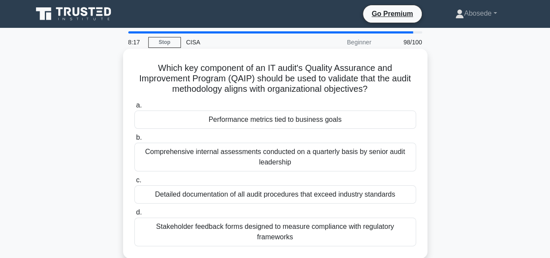
click at [276, 120] on div "Performance metrics tied to business goals" at bounding box center [275, 119] width 282 height 18
click at [134, 108] on input "a. Performance metrics tied to business goals" at bounding box center [134, 106] width 0 height 6
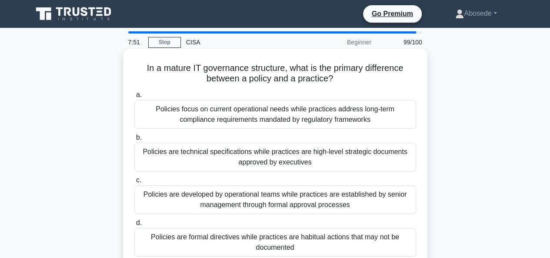
click at [298, 242] on div "Policies are formal directives while practices are habitual actions that may no…" at bounding box center [275, 242] width 282 height 29
click at [134, 226] on input "d. Policies are formal directives while practices are habitual actions that may…" at bounding box center [134, 223] width 0 height 6
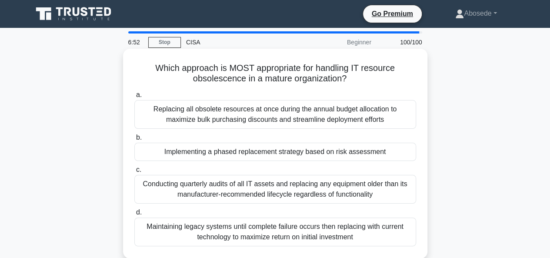
click at [234, 150] on div "Implementing a phased replacement strategy based on risk assessment" at bounding box center [275, 152] width 282 height 18
click at [134, 140] on input "b. Implementing a phased replacement strategy based on risk assessment" at bounding box center [134, 138] width 0 height 6
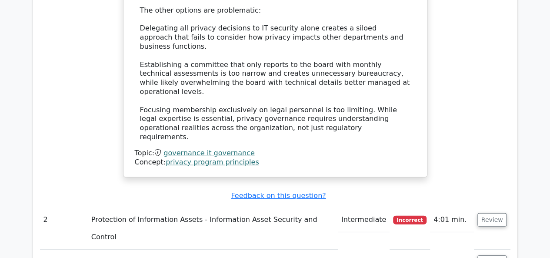
scroll to position [1212, 0]
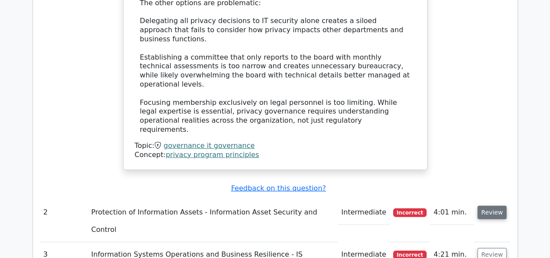
click at [491, 206] on button "Review" at bounding box center [493, 212] width 30 height 13
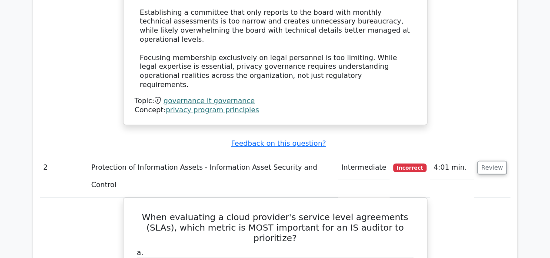
scroll to position [1264, 0]
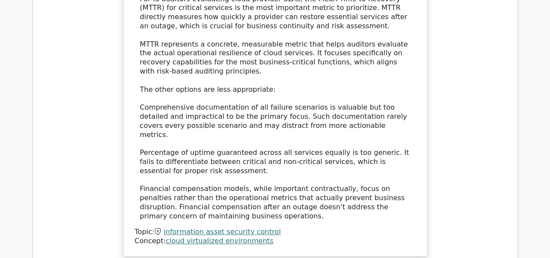
scroll to position [1705, 0]
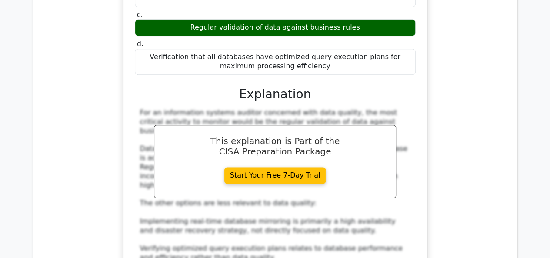
scroll to position [2151, 0]
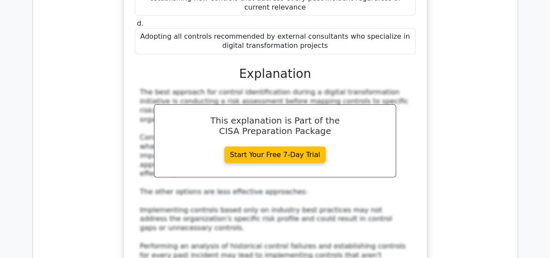
scroll to position [2703, 0]
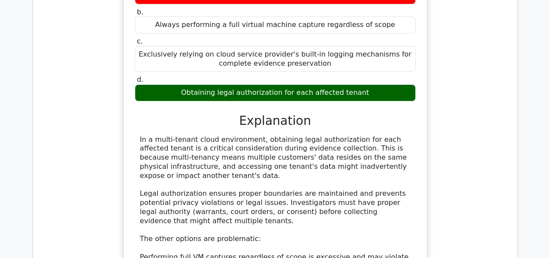
scroll to position [3184, 0]
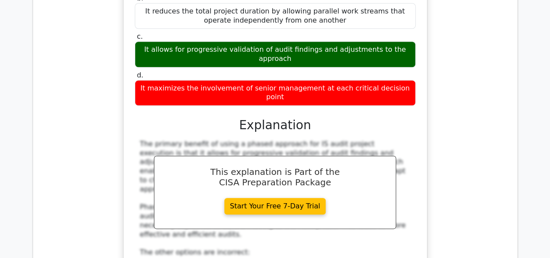
scroll to position [3706, 0]
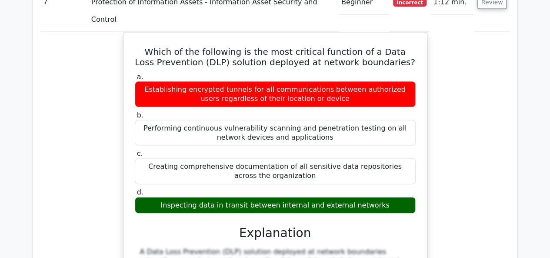
scroll to position [4193, 0]
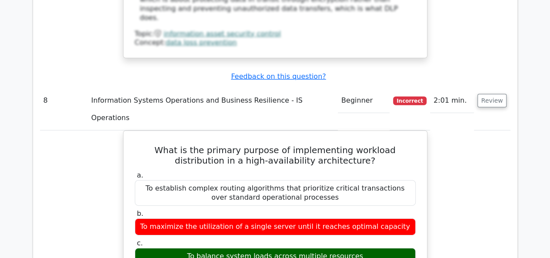
scroll to position [4593, 0]
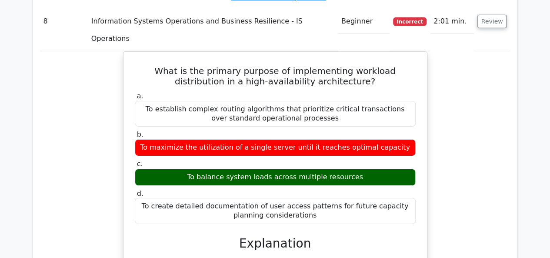
scroll to position [4680, 0]
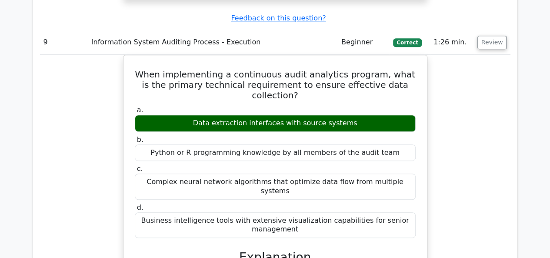
scroll to position [5150, 0]
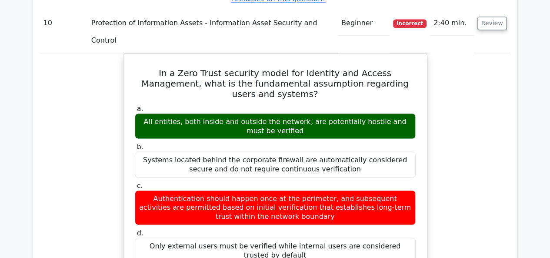
scroll to position [5718, 0]
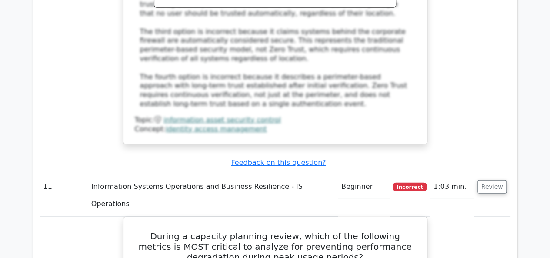
scroll to position [6102, 0]
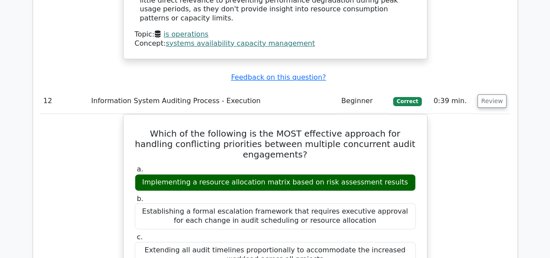
scroll to position [6699, 0]
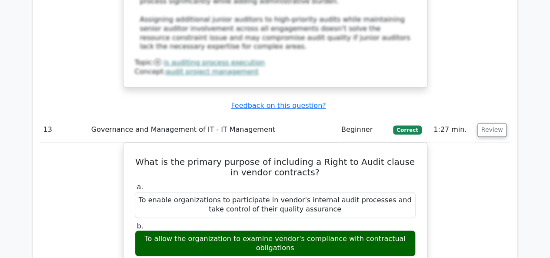
scroll to position [7215, 0]
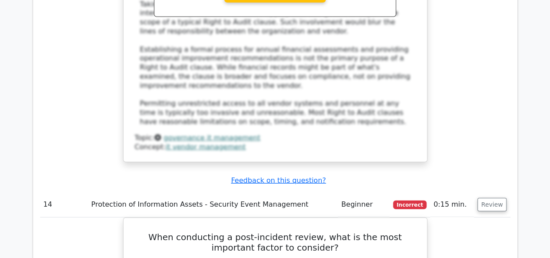
scroll to position [7656, 0]
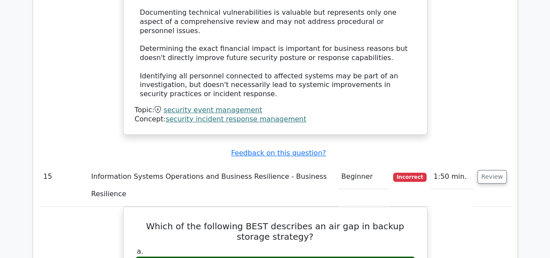
scroll to position [8172, 0]
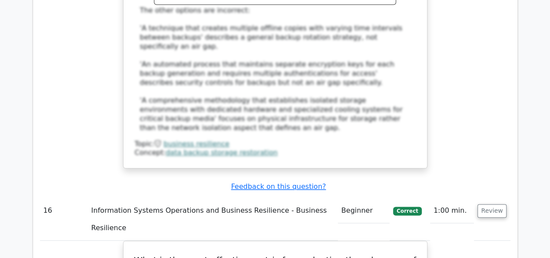
scroll to position [8717, 0]
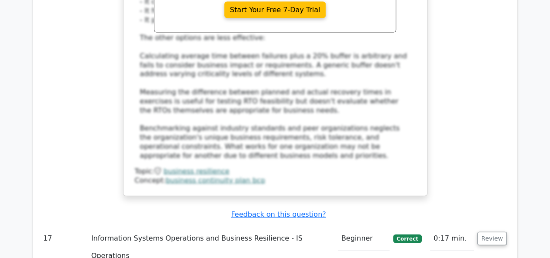
scroll to position [9222, 0]
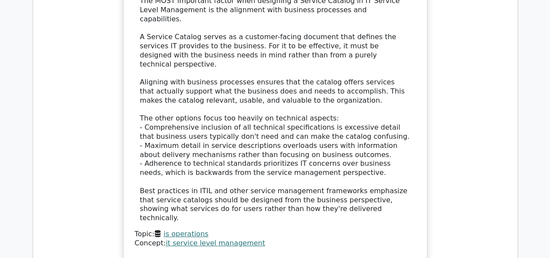
scroll to position [9697, 0]
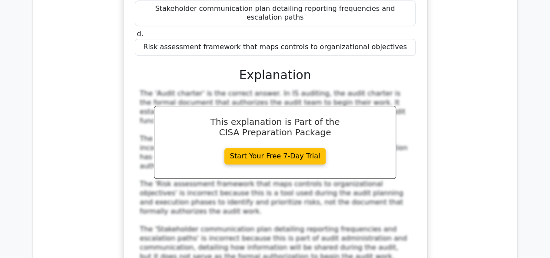
scroll to position [10172, 0]
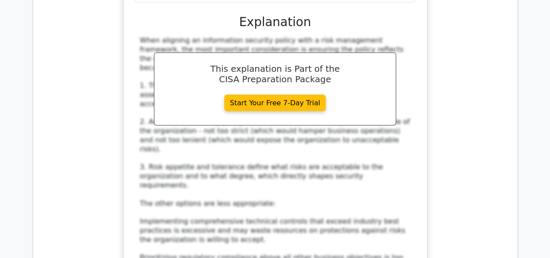
scroll to position [10734, 0]
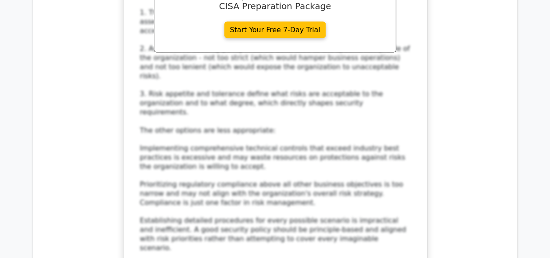
scroll to position [10793, 0]
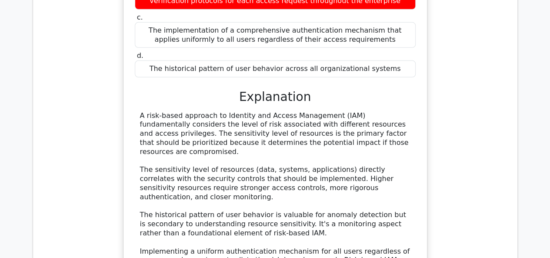
scroll to position [11279, 0]
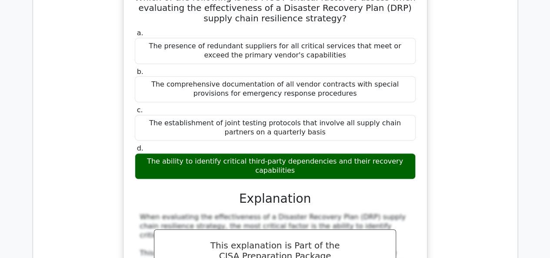
scroll to position [11726, 0]
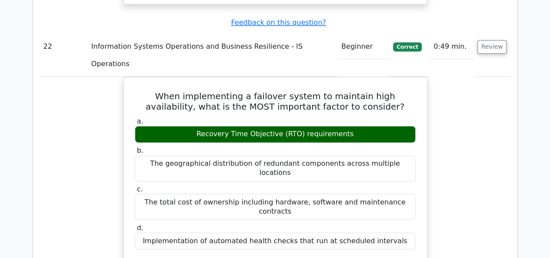
scroll to position [12184, 0]
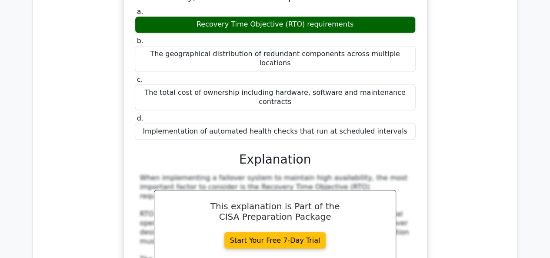
scroll to position [12306, 0]
